Goal: Find specific page/section: Find specific page/section

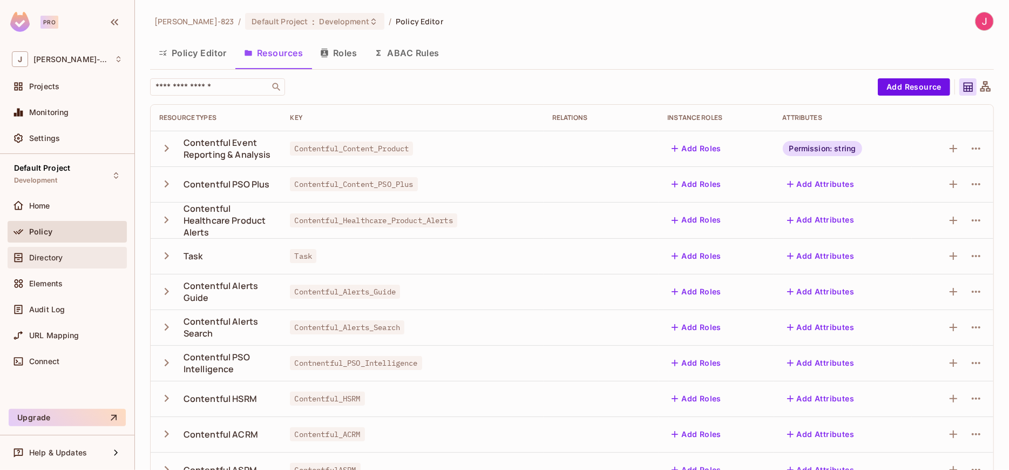
click at [54, 256] on span "Directory" at bounding box center [45, 257] width 33 height 9
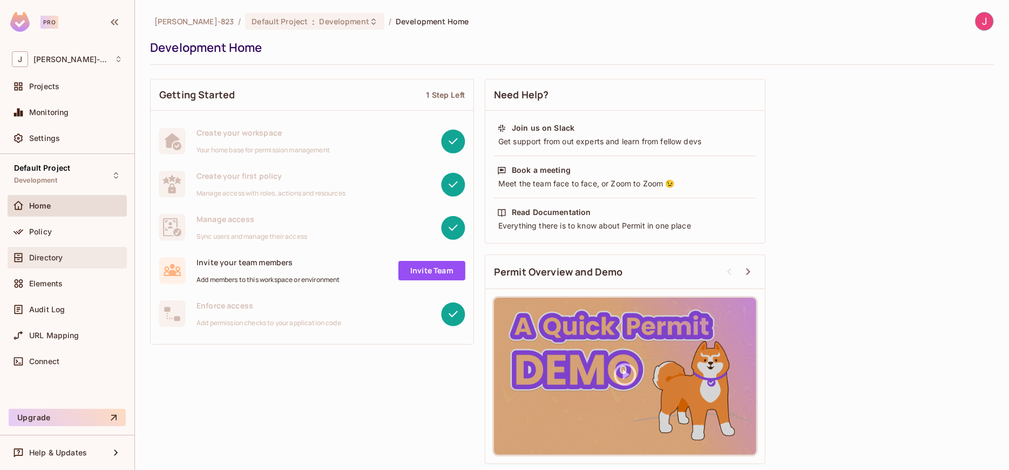
click at [45, 256] on span "Directory" at bounding box center [45, 257] width 33 height 9
